Goal: Task Accomplishment & Management: Complete application form

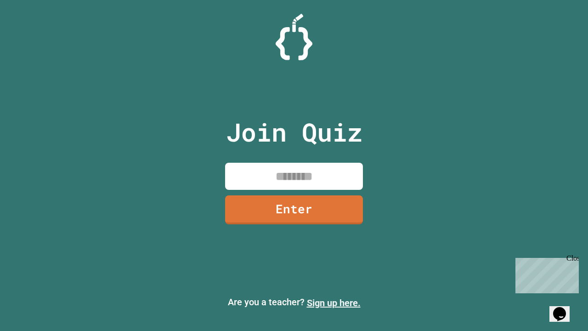
click at [333, 303] on link "Sign up here." at bounding box center [334, 302] width 54 height 11
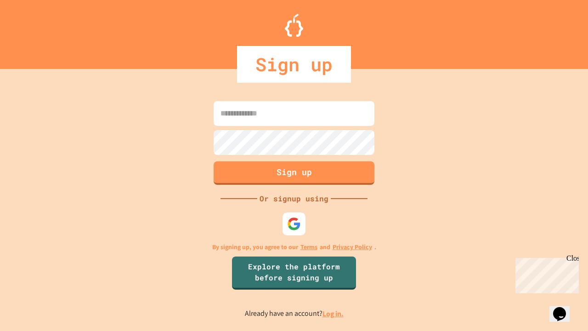
click at [333, 313] on link "Log in." at bounding box center [332, 314] width 21 height 10
